Goal: Transaction & Acquisition: Purchase product/service

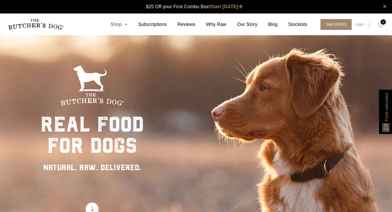
click at [118, 24] on link "Shop" at bounding box center [114, 24] width 28 height 7
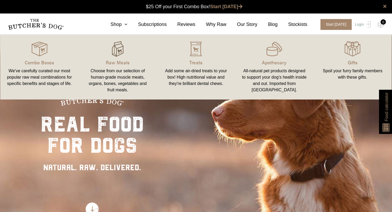
click at [119, 48] on img at bounding box center [118, 49] width 16 height 16
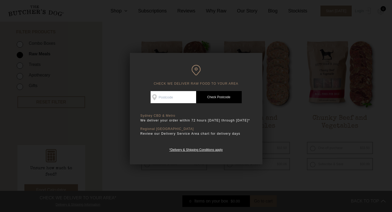
scroll to position [126, 0]
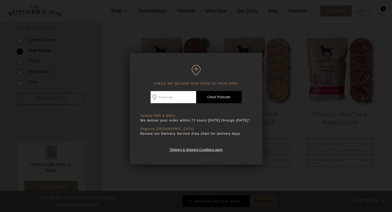
click at [171, 93] on input "Check Availability At" at bounding box center [174, 97] width 46 height 12
type input "3147"
click at [221, 95] on link "Check Postcode" at bounding box center [219, 97] width 46 height 12
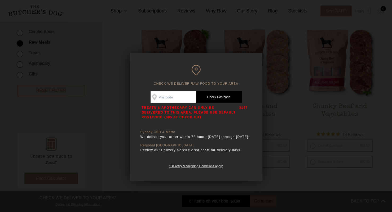
scroll to position [135, 0]
